Goal: Transaction & Acquisition: Purchase product/service

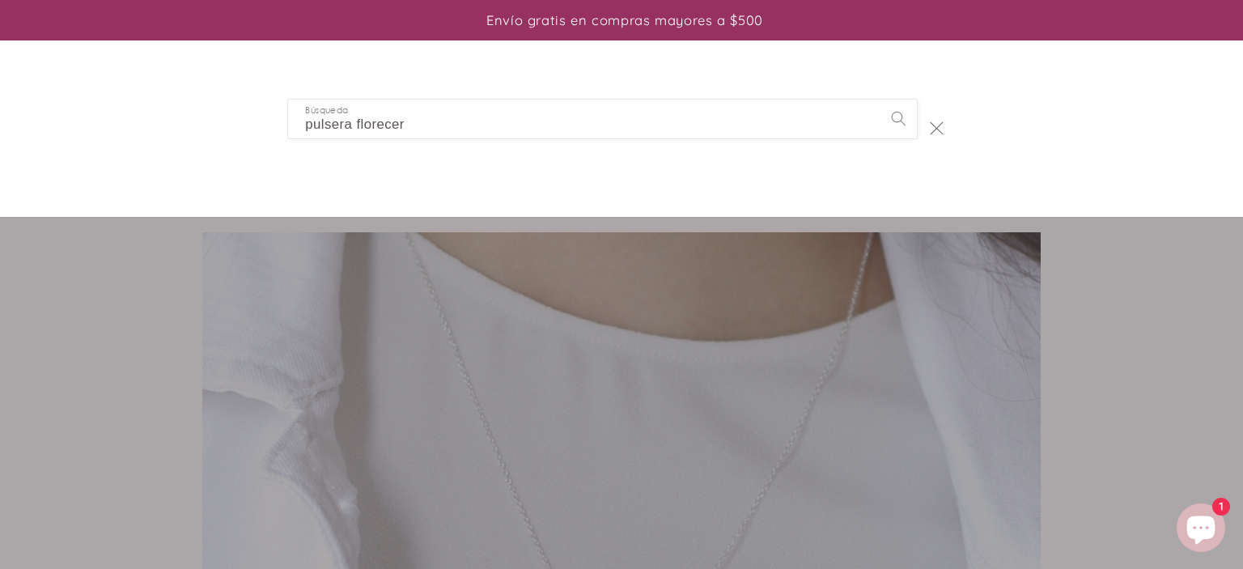
type input "pulsera florecer"
click at [879, 99] on button "Búsqueda" at bounding box center [897, 117] width 37 height 37
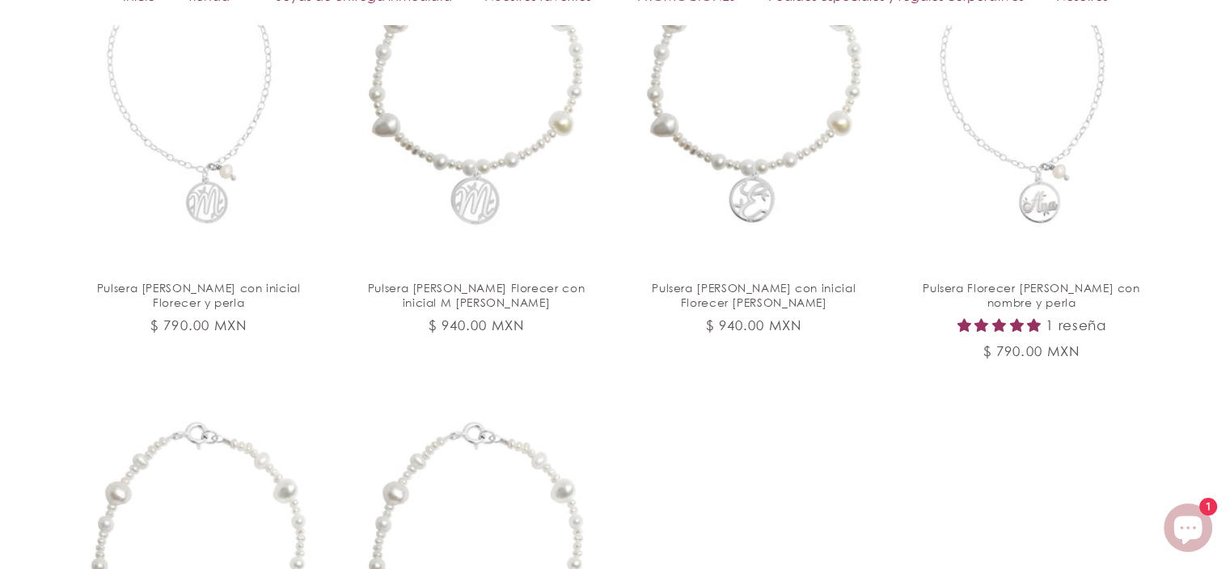
scroll to position [550, 0]
click at [760, 281] on link "Pulsera [PERSON_NAME] con inicial Florecer [PERSON_NAME]" at bounding box center [754, 295] width 237 height 29
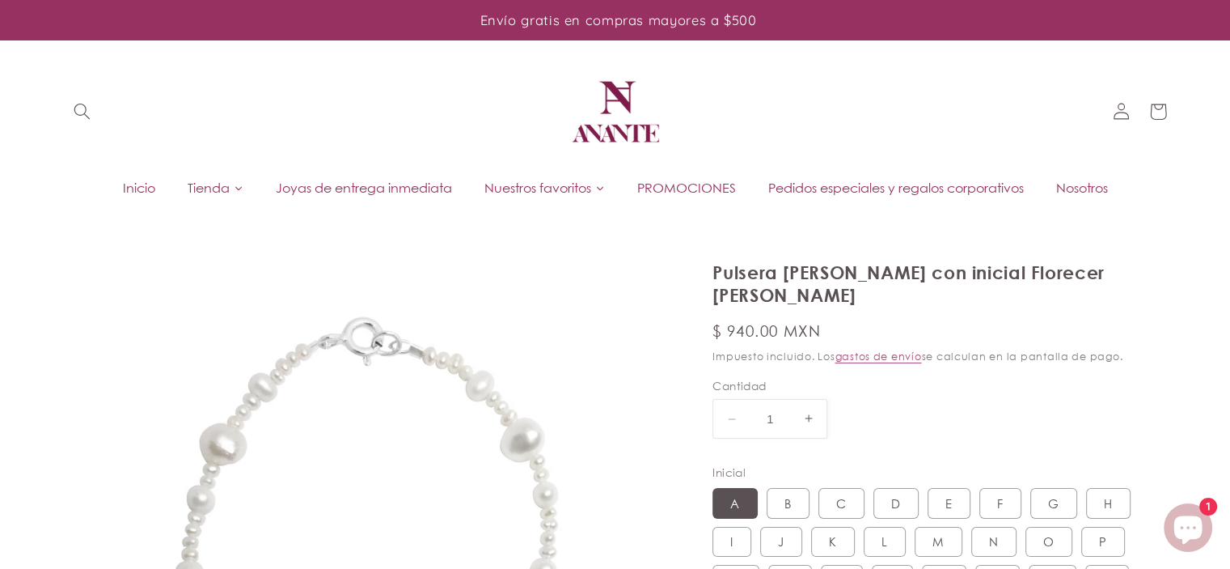
select select "{"isForProduct":true,"id":43667549913242,"title":"A","available":true,"price":9…"
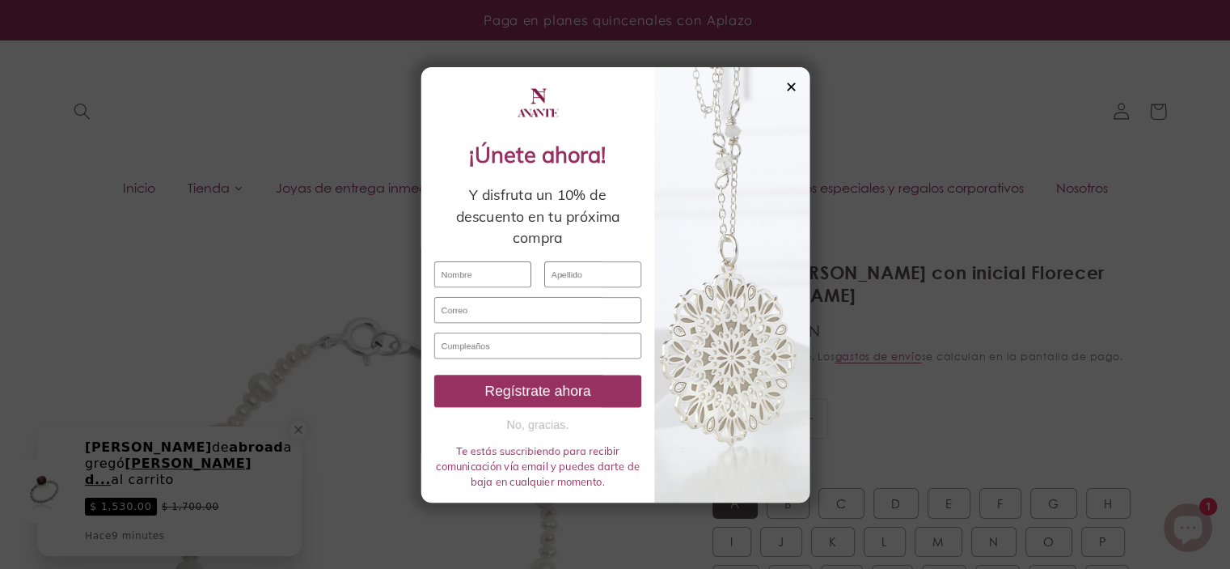
click at [840, 38] on div "✕" at bounding box center [835, 38] width 15 height 18
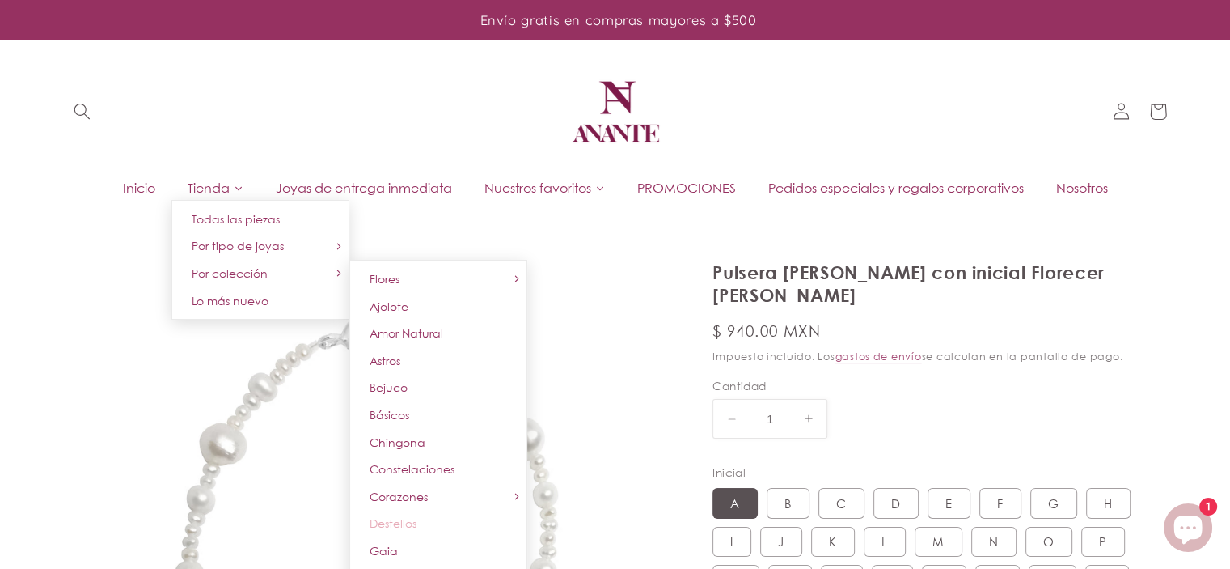
click at [401, 529] on span "Destellos" at bounding box center [393, 523] width 47 height 14
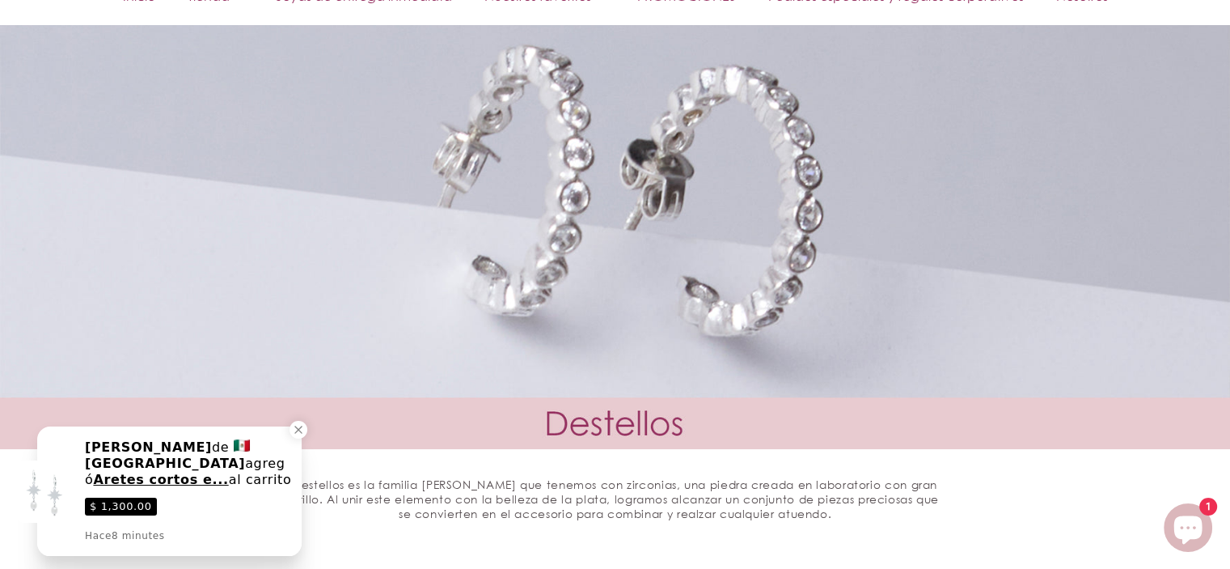
scroll to position [561, 0]
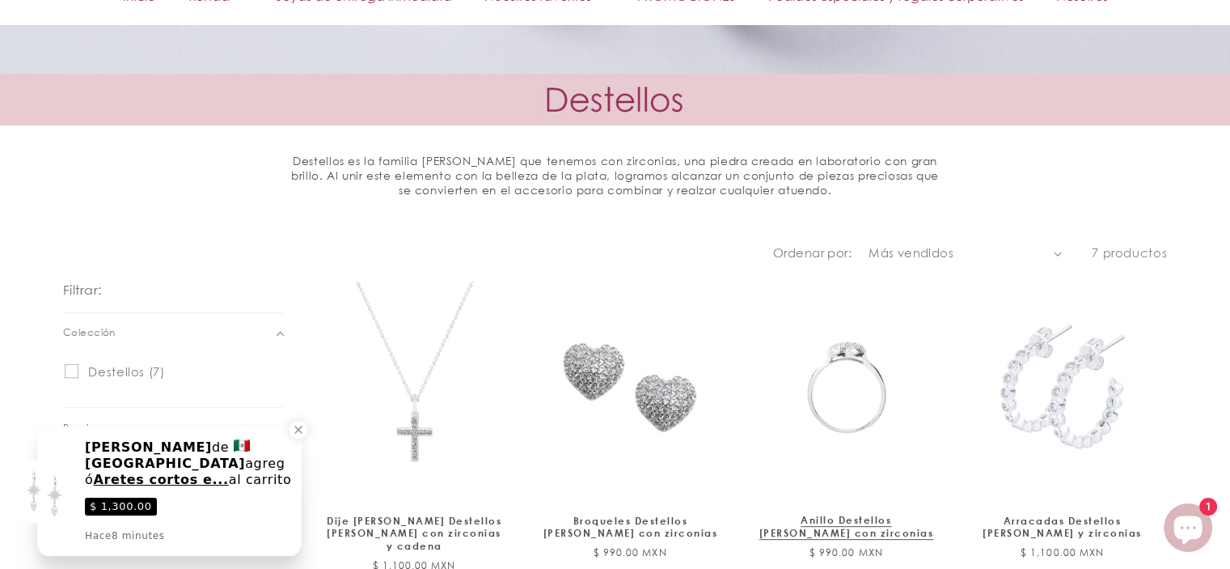
click at [864, 514] on link "Anillo Destellos corazón de plata con zirconias" at bounding box center [847, 526] width 176 height 25
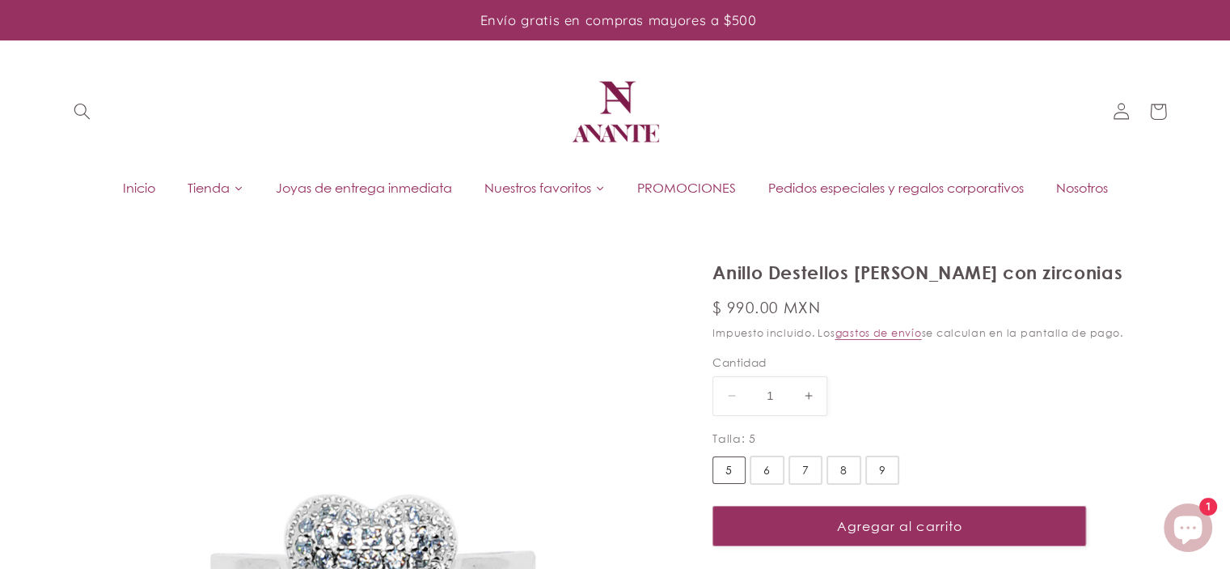
select select "{"isForProduct":true,"id":45809807196314,"title":"5","available":true,"price":9…"
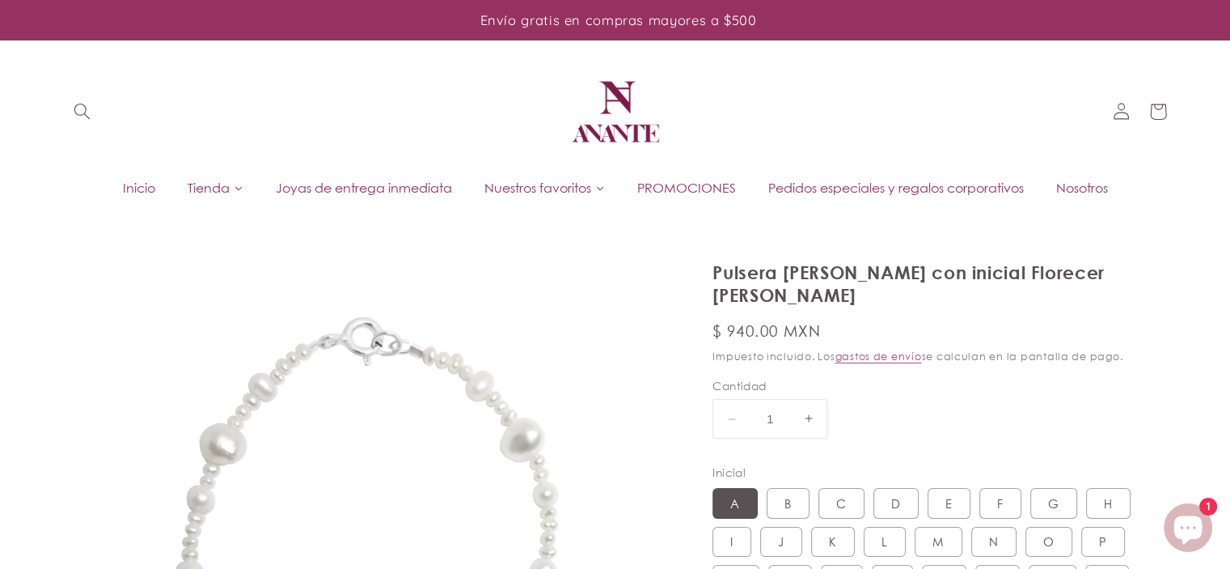
select select "{"isForProduct":true,"id":43667549913242,"title":"A","available":true,"price":9…"
